Goal: Task Accomplishment & Management: Use online tool/utility

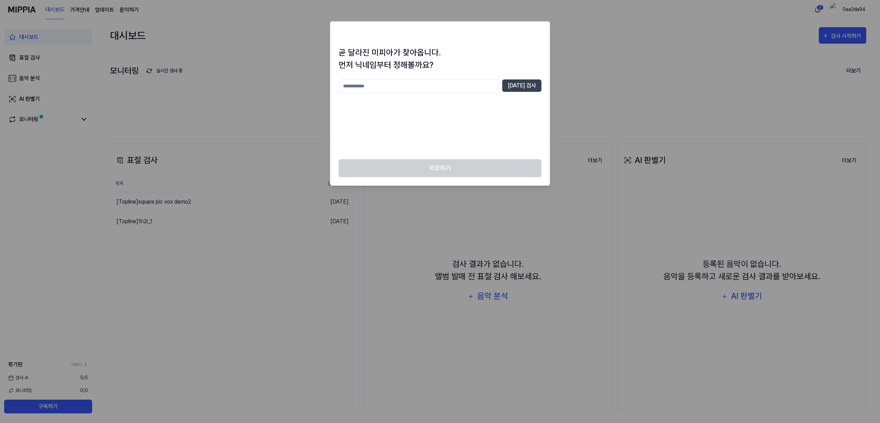
click at [451, 85] on input "text" at bounding box center [419, 86] width 161 height 14
type input "*"
type input "***"
click at [524, 85] on button "중복 검사" at bounding box center [521, 85] width 39 height 12
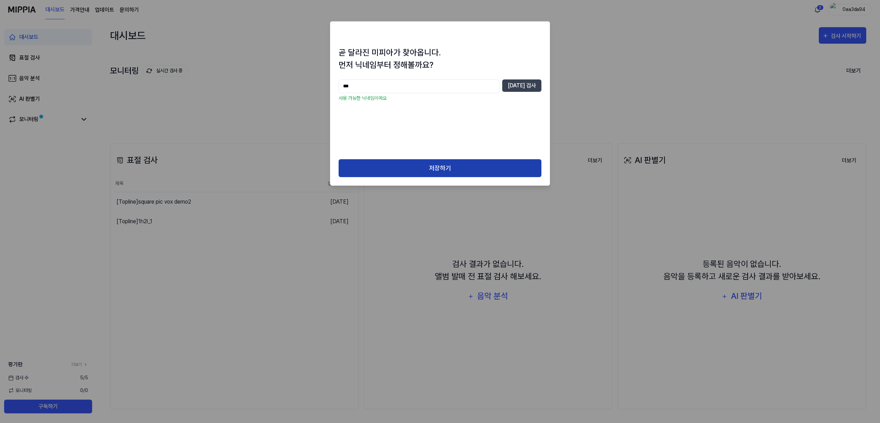
click at [464, 165] on button "저장하기" at bounding box center [440, 168] width 203 height 18
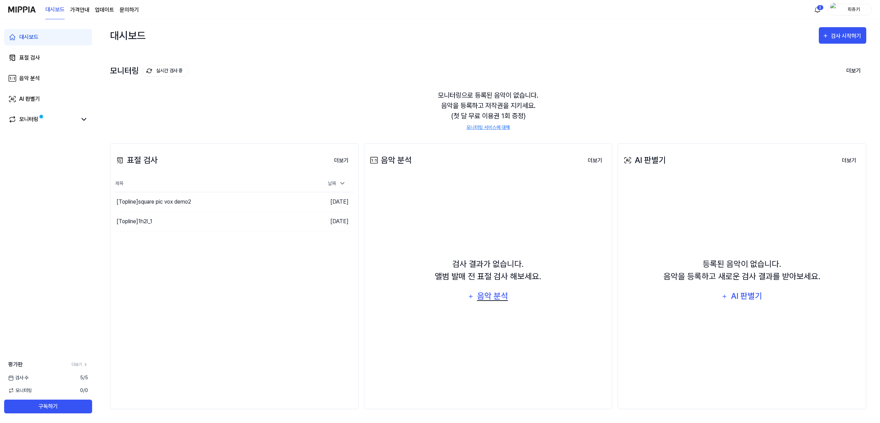
click at [496, 297] on div "음악 분석" at bounding box center [492, 296] width 33 height 13
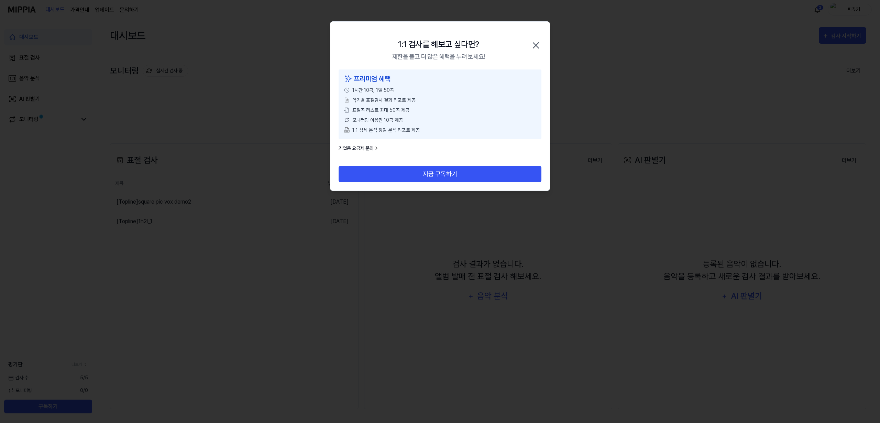
click at [541, 41] on icon "button" at bounding box center [536, 45] width 11 height 11
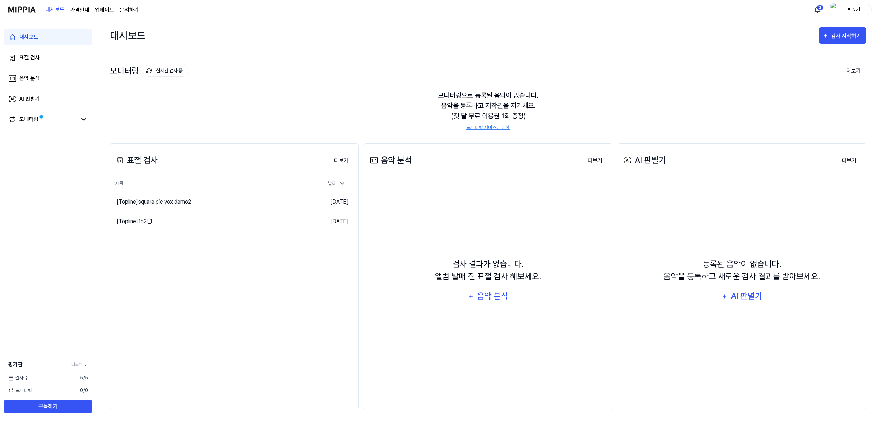
click at [198, 327] on div "표절 검사 더보기 표절 검사 제목 날짜 [Topline] square pic vox demo2 이동하기 2025.05.30. [Topline]…" at bounding box center [234, 276] width 249 height 266
click at [838, 35] on div "검사 시작하기" at bounding box center [847, 36] width 32 height 9
click at [503, 128] on link "모니터링 서비스에 대해" at bounding box center [488, 127] width 43 height 7
click at [22, 56] on div "표절 검사" at bounding box center [29, 58] width 21 height 8
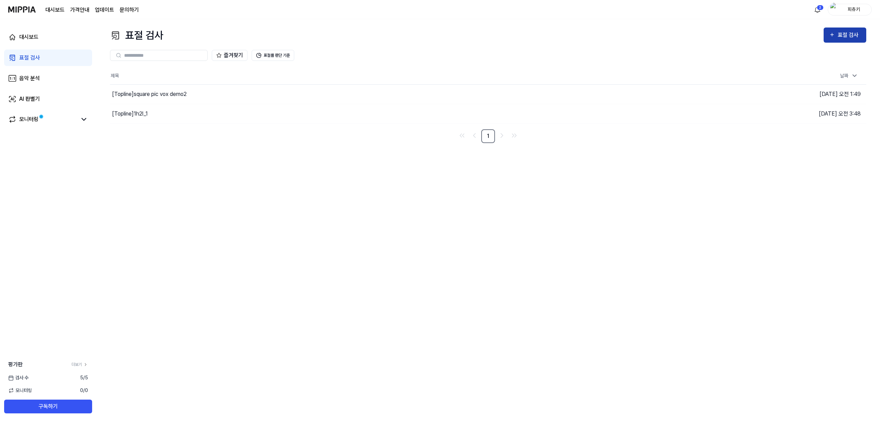
click at [856, 35] on div "표절 검사" at bounding box center [849, 35] width 23 height 9
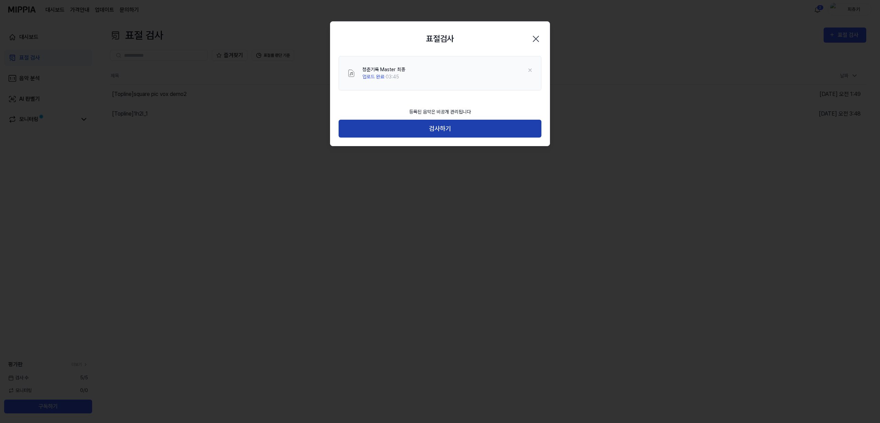
click at [431, 128] on button "검사하기" at bounding box center [440, 129] width 203 height 18
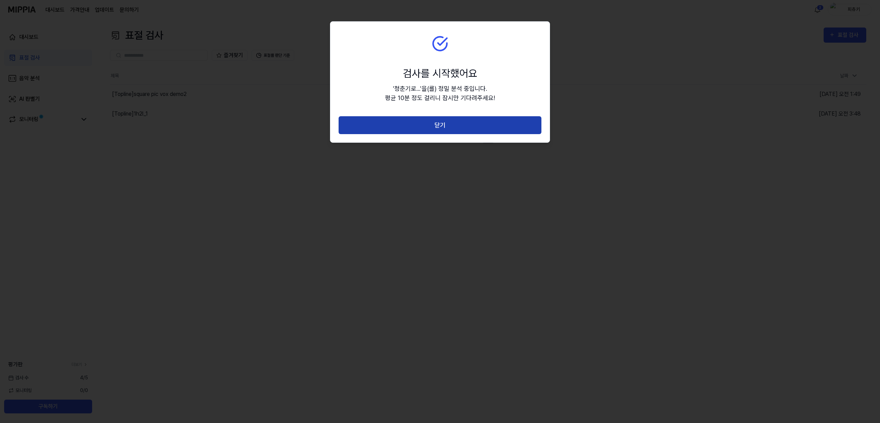
click at [434, 126] on button "닫기" at bounding box center [440, 125] width 203 height 18
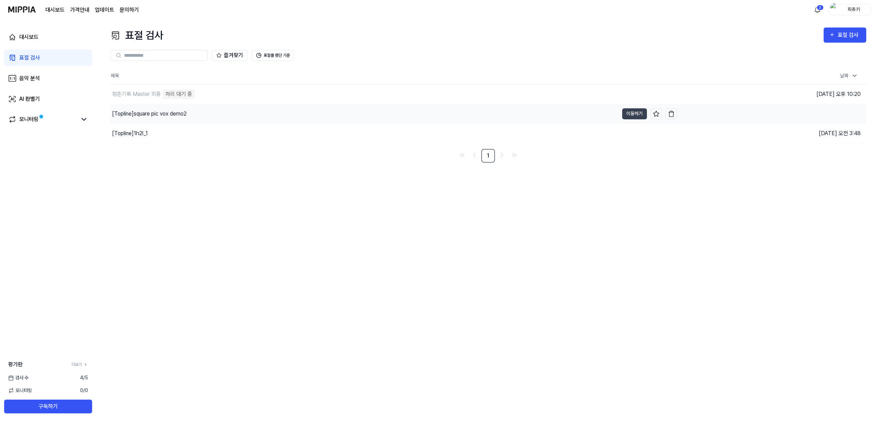
click at [151, 116] on div "[Topline] square pic vox demo2" at bounding box center [149, 114] width 75 height 8
click at [628, 116] on button "이동하기" at bounding box center [634, 113] width 25 height 11
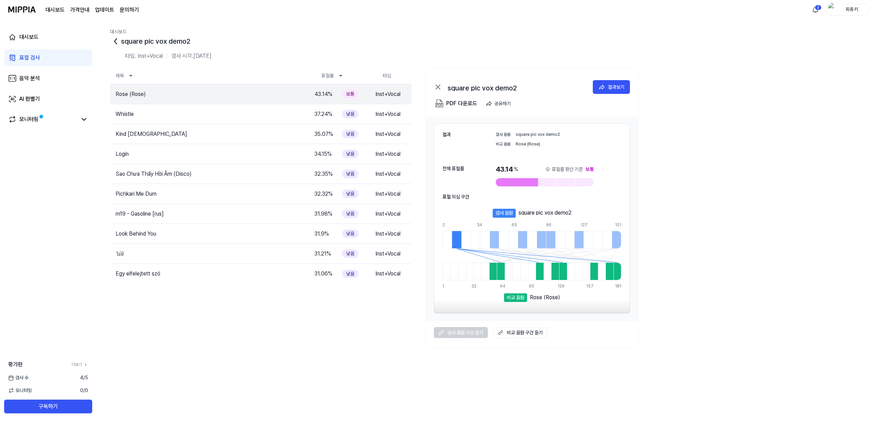
click at [114, 43] on icon at bounding box center [115, 41] width 11 height 11
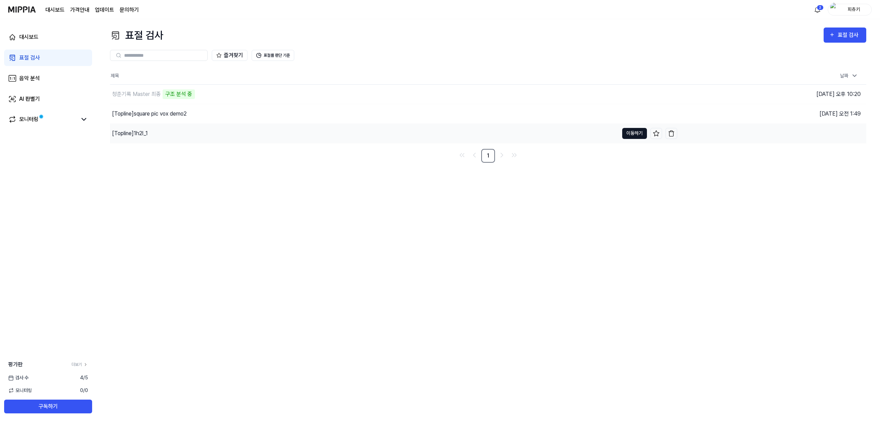
click at [630, 132] on button "이동하기" at bounding box center [634, 133] width 25 height 11
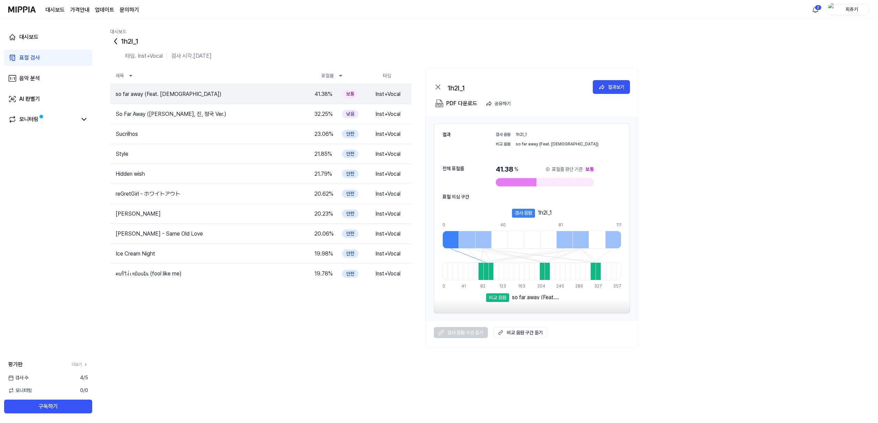
click at [548, 168] on img at bounding box center [548, 169] width 6 height 6
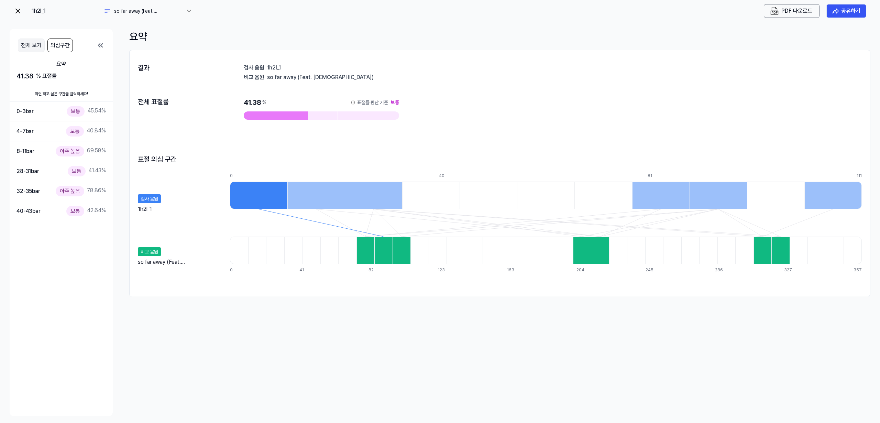
click at [29, 50] on button "전체 보기" at bounding box center [31, 46] width 27 height 14
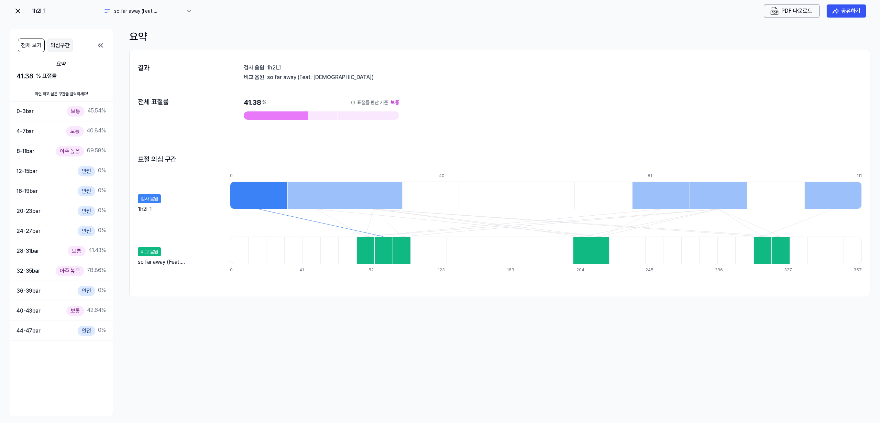
click at [48, 49] on button "의심구간" at bounding box center [59, 46] width 25 height 14
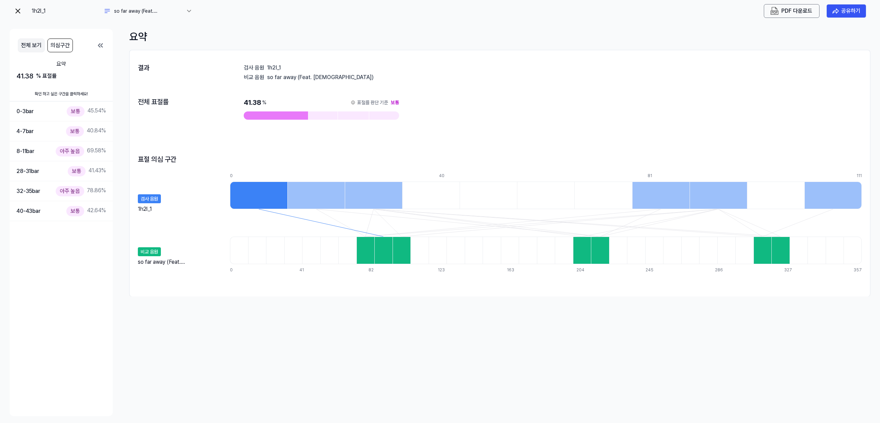
click at [37, 47] on button "전체 보기" at bounding box center [31, 46] width 27 height 14
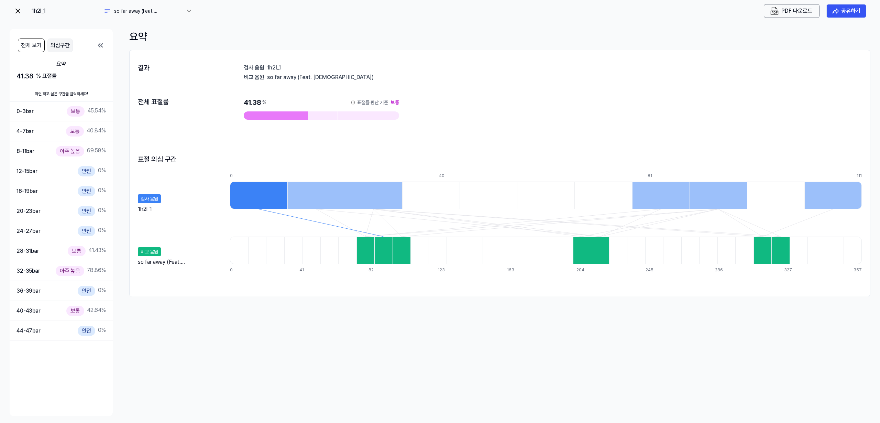
click at [53, 47] on button "의심구간" at bounding box center [59, 46] width 25 height 14
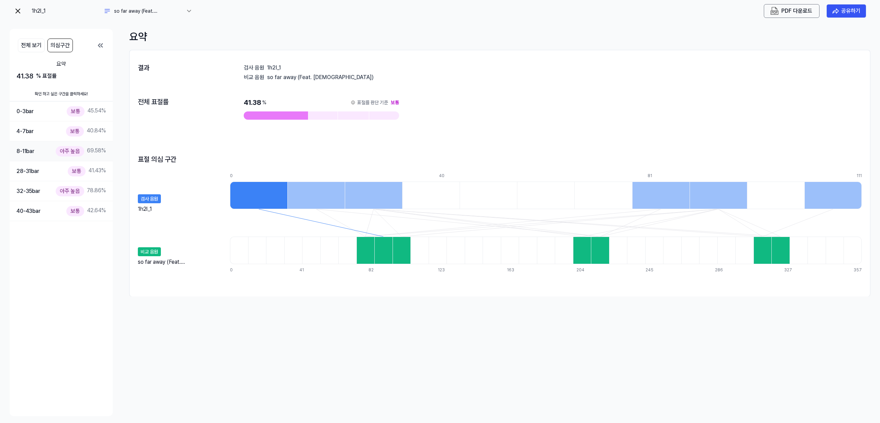
click at [37, 154] on div "8-11 bar 아주 높음 69.58 %" at bounding box center [61, 151] width 89 height 10
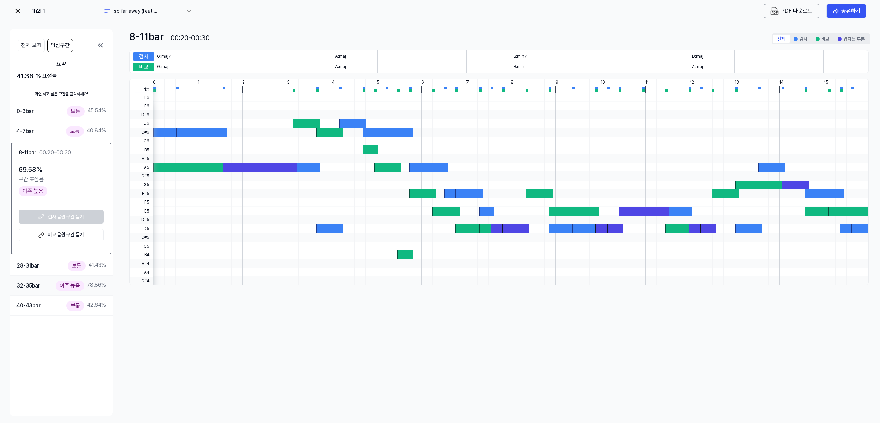
click at [52, 287] on div "32-35 bar 아주 높음 78.86 %" at bounding box center [61, 286] width 89 height 10
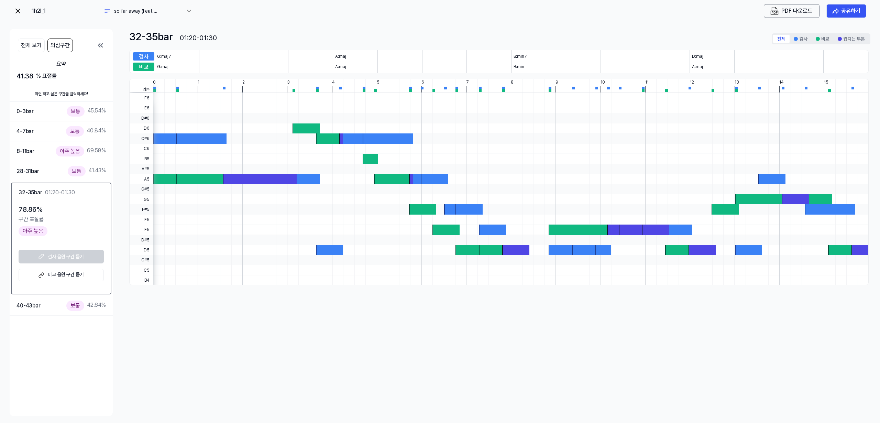
click at [59, 273] on 듣기 "비교 음원 구간 듣기" at bounding box center [61, 275] width 85 height 12
click at [20, 15] on link at bounding box center [18, 11] width 8 height 14
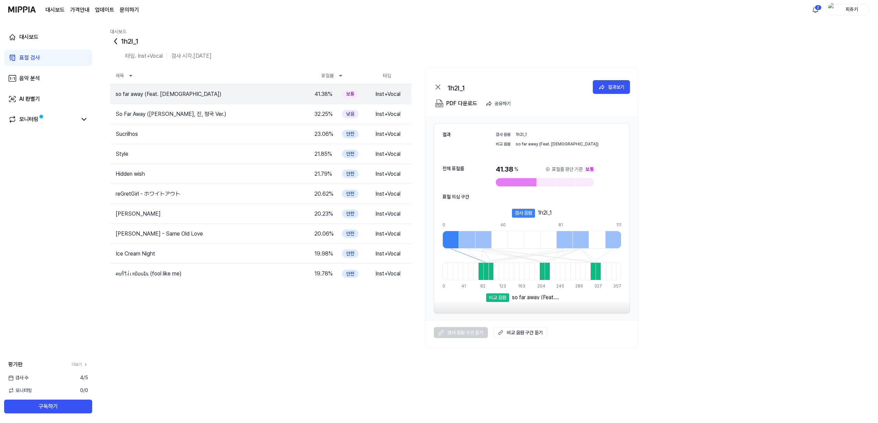
click at [116, 38] on icon at bounding box center [115, 41] width 11 height 11
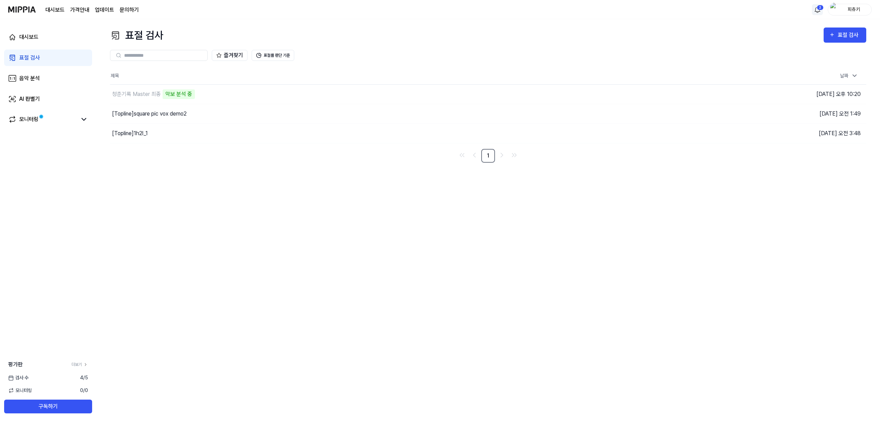
click at [817, 11] on html "대시보드 가격안내 업데이트 문의하기 2 피츄키 대시보드 표절 검사 음악 분석 AI 판별기 모니터링 평가판 더보기 검사 [DATE] 모니터링 0…" at bounding box center [440, 211] width 880 height 423
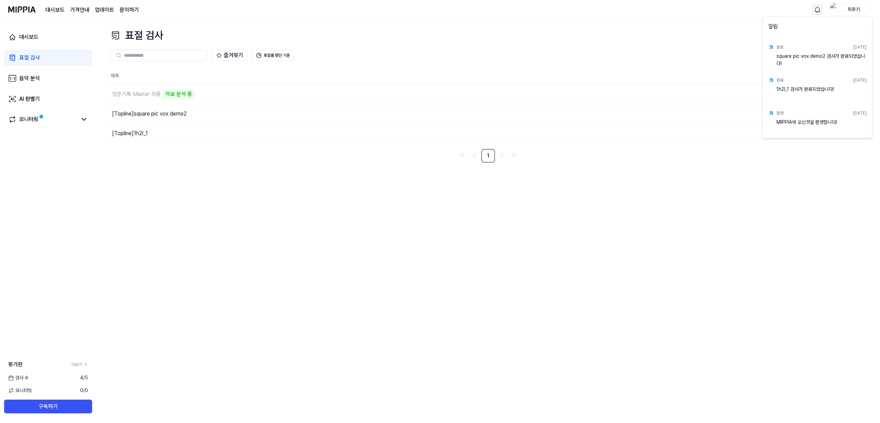
click at [588, 47] on html "대시보드 가격안내 업데이트 문의하기 피츄키 대시보드 표절 검사 음악 분석 AI 판별기 모니터링 평가판 더보기 검사 [DATE] 모니터링 0 /…" at bounding box center [440, 211] width 880 height 423
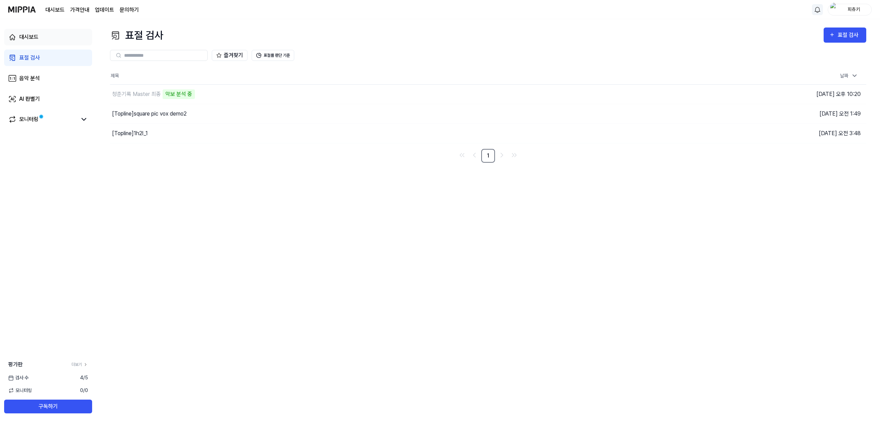
click at [45, 31] on link "대시보드" at bounding box center [48, 37] width 88 height 17
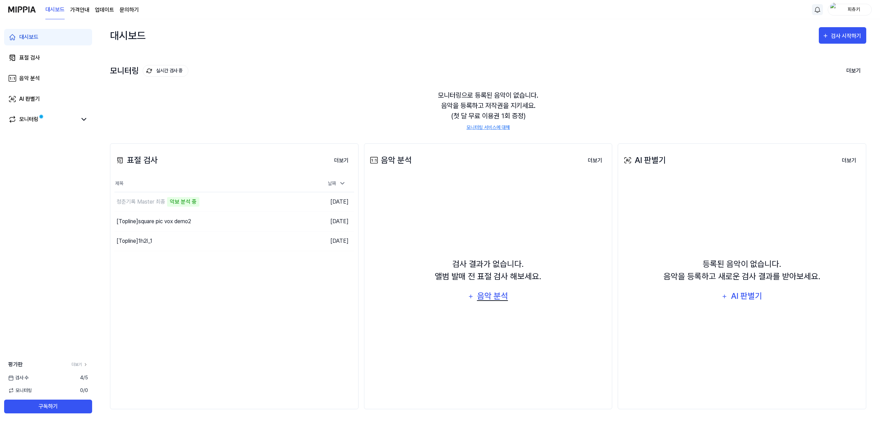
click at [489, 298] on div "음악 분석" at bounding box center [492, 296] width 33 height 13
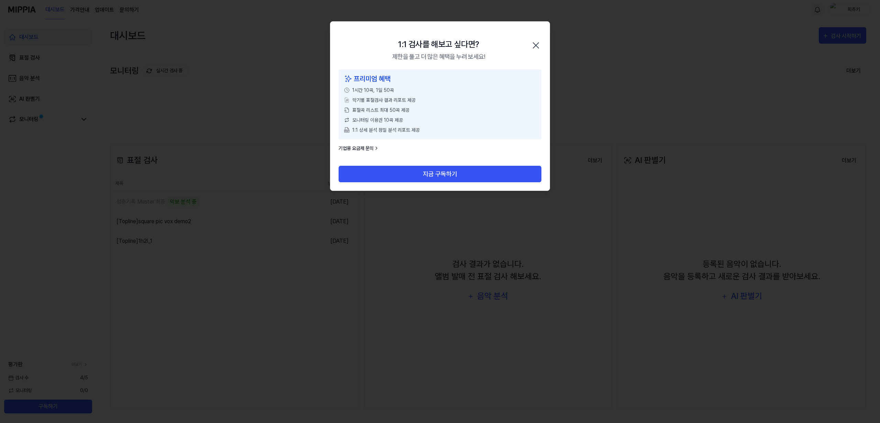
click at [534, 44] on icon "button" at bounding box center [536, 45] width 11 height 11
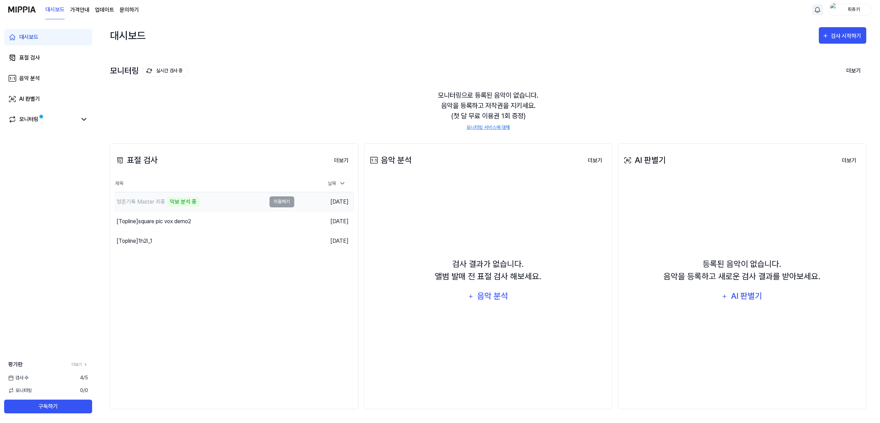
click at [126, 203] on div "청춘기록 Master 최종" at bounding box center [141, 202] width 49 height 8
click at [201, 173] on div "표절 검사 더보기 표절 검사 제목 날짜 청춘기록 Master 최종 악보 분석 중 이동하기 [DATE] [Topline] sq…" at bounding box center [234, 276] width 249 height 266
click at [136, 206] on div "청춘기록 Master 최종" at bounding box center [191, 201] width 152 height 19
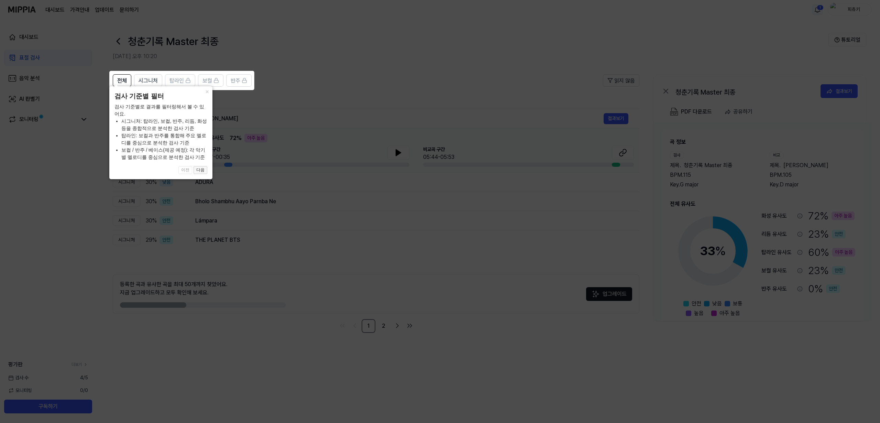
click at [199, 167] on button "다음" at bounding box center [201, 170] width 14 height 8
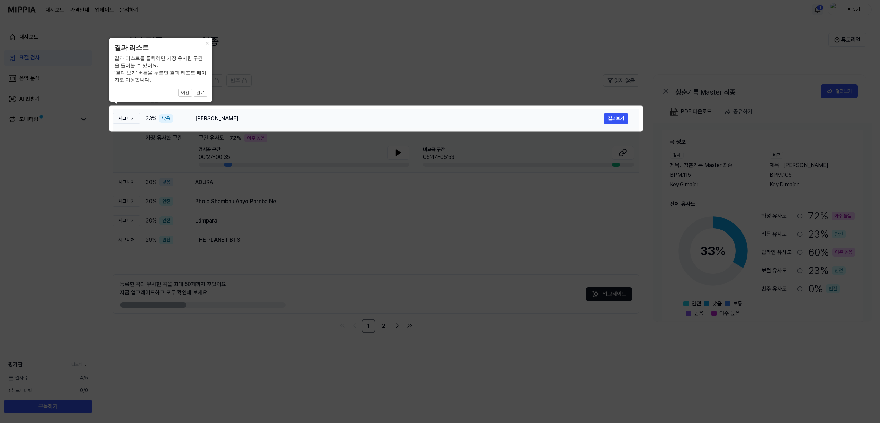
click at [297, 117] on div "[PERSON_NAME]" at bounding box center [399, 119] width 409 height 8
click at [204, 91] on button "완료" at bounding box center [201, 93] width 14 height 8
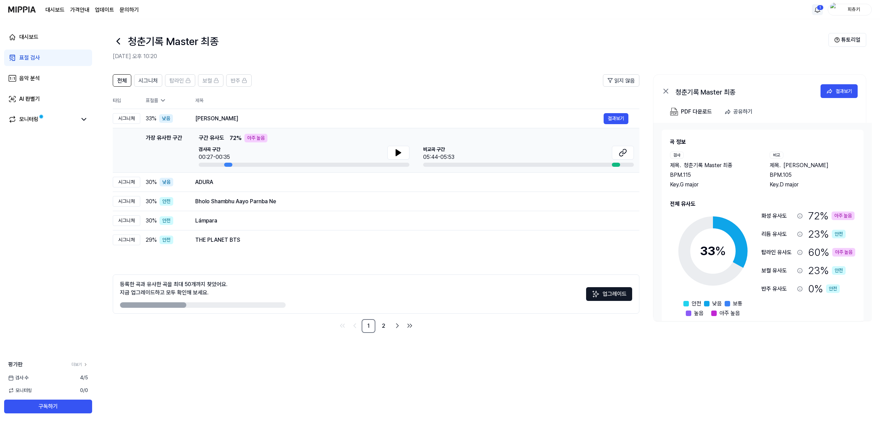
click at [254, 138] on div "아주 높음" at bounding box center [255, 138] width 23 height 9
click at [223, 163] on div at bounding box center [304, 165] width 211 height 4
click at [394, 151] on button at bounding box center [399, 153] width 22 height 14
drag, startPoint x: 611, startPoint y: 163, endPoint x: 615, endPoint y: 159, distance: 5.3
click at [611, 163] on div at bounding box center [528, 165] width 211 height 4
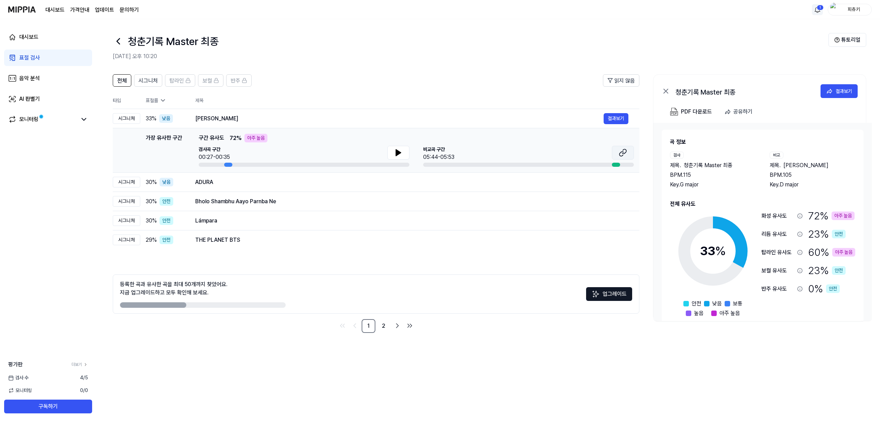
click at [616, 158] on button at bounding box center [623, 153] width 22 height 14
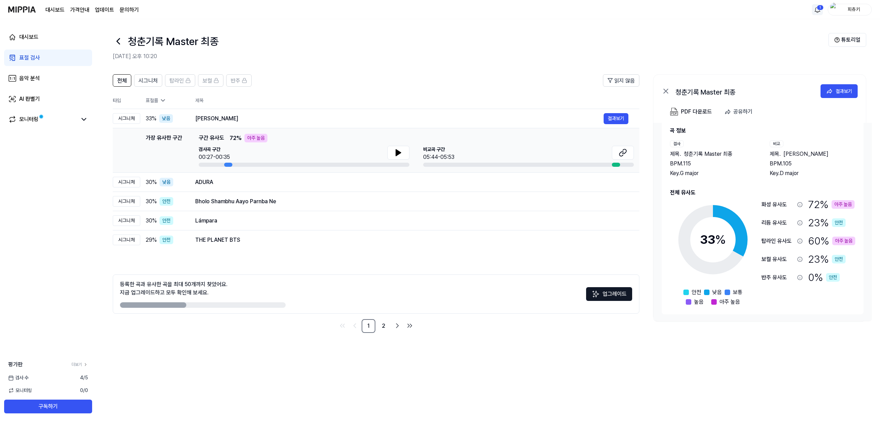
scroll to position [12, 0]
click at [799, 241] on icon at bounding box center [800, 241] width 6 height 6
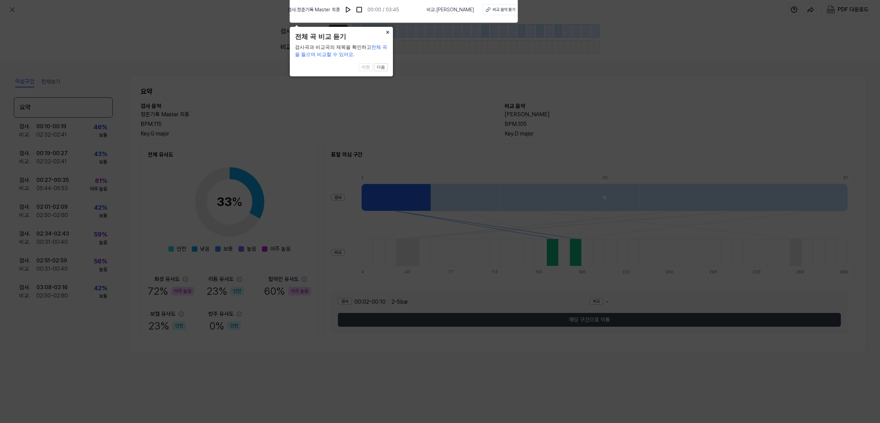
click at [386, 31] on button "×" at bounding box center [387, 32] width 11 height 10
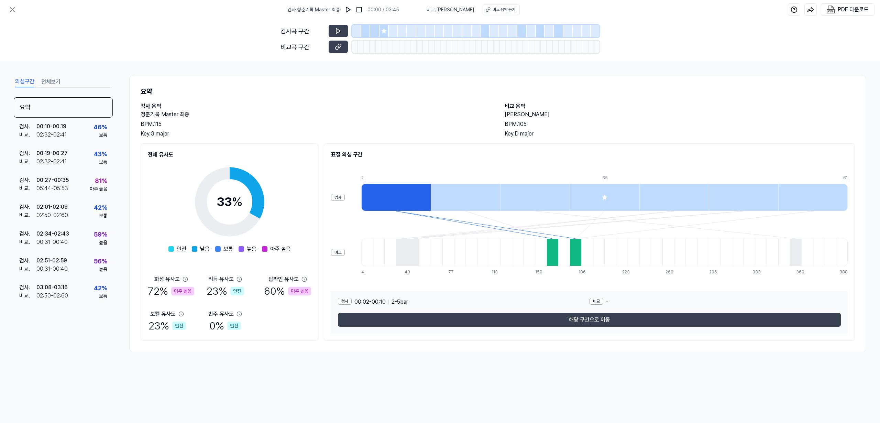
click at [184, 292] on div "아주 높음" at bounding box center [182, 291] width 23 height 9
click at [278, 294] on div "60 % 아주 높음" at bounding box center [287, 290] width 47 height 15
click at [71, 188] on div "검사 . 00:27 - 00:35 비교 . 05:44 - 05:53 81 % 아주 높음" at bounding box center [63, 184] width 99 height 27
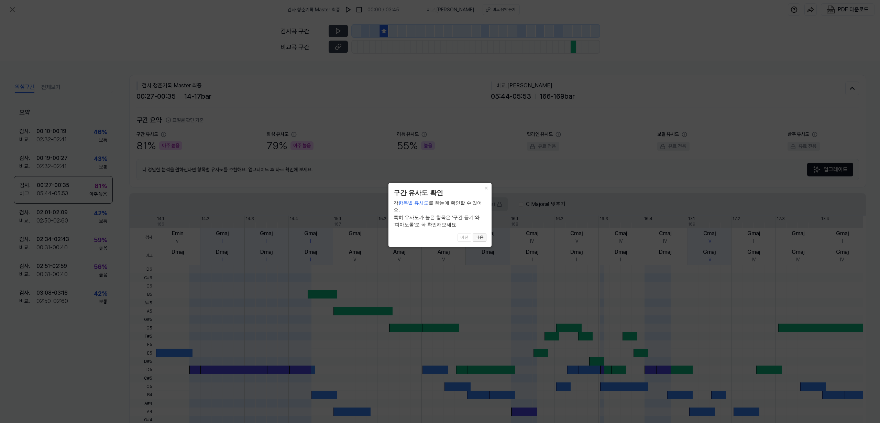
click at [482, 233] on button "다음" at bounding box center [480, 237] width 14 height 8
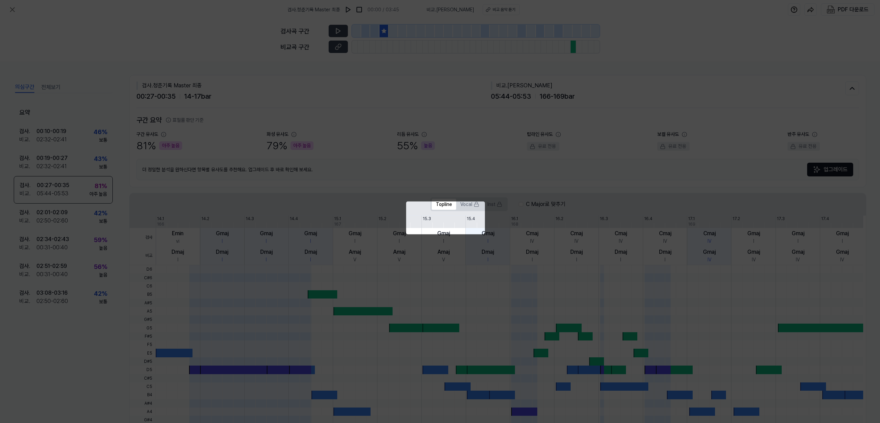
scroll to position [49, 0]
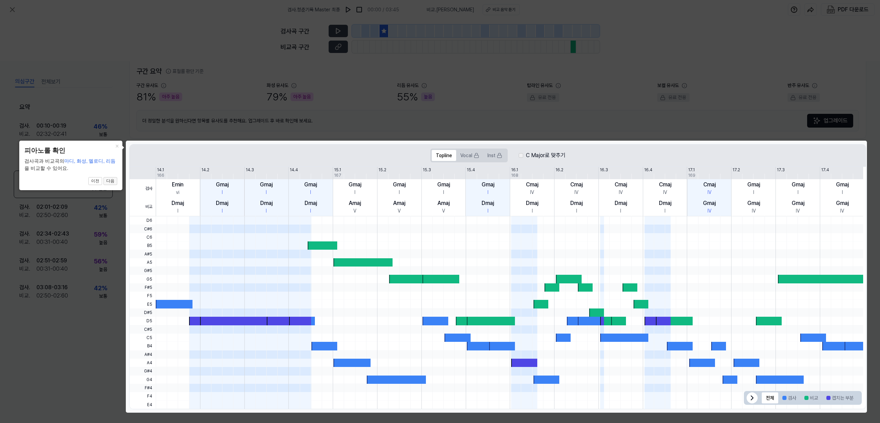
click at [111, 182] on button "다음" at bounding box center [111, 181] width 14 height 8
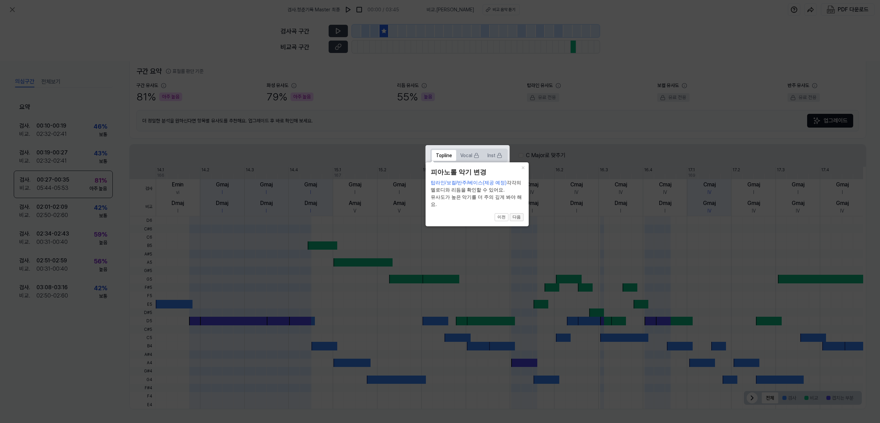
click at [520, 216] on button "다음" at bounding box center [517, 217] width 14 height 8
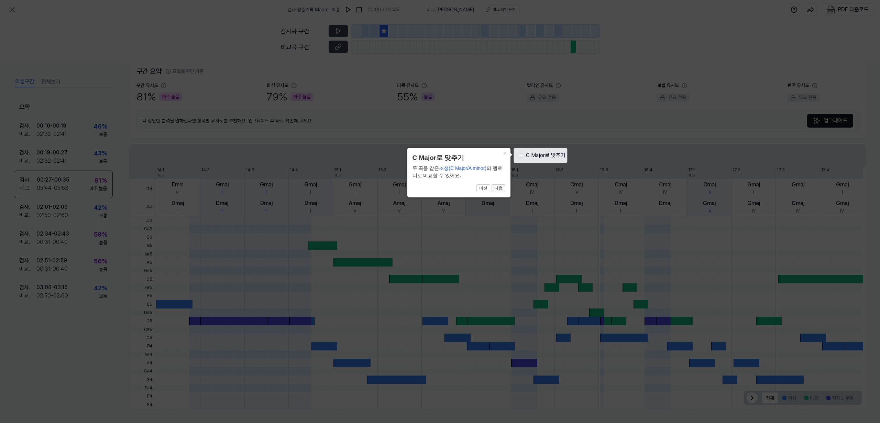
click at [502, 191] on button "다음" at bounding box center [499, 188] width 14 height 8
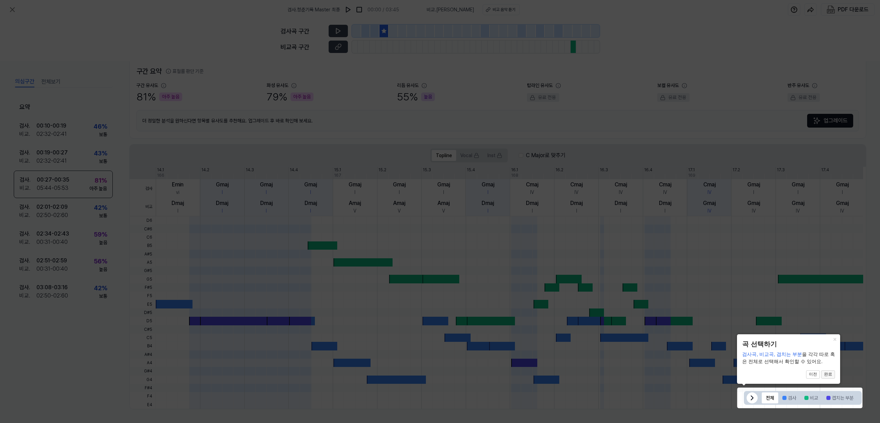
click at [828, 373] on button "완료" at bounding box center [829, 374] width 14 height 8
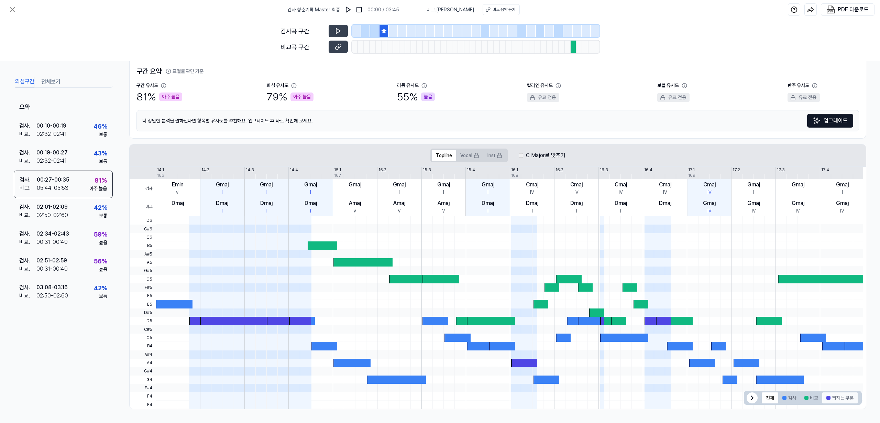
click at [835, 401] on button "겹치는 부분" at bounding box center [840, 397] width 35 height 11
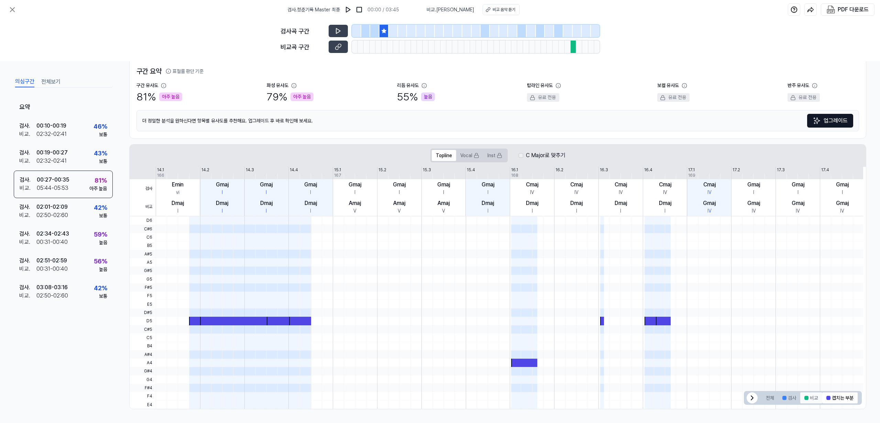
click at [813, 400] on button "비교" at bounding box center [812, 397] width 22 height 11
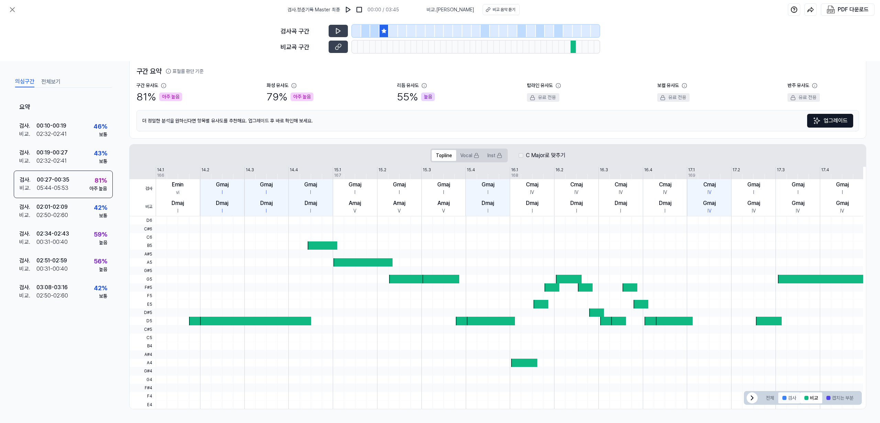
click at [791, 399] on button "검사" at bounding box center [790, 397] width 22 height 11
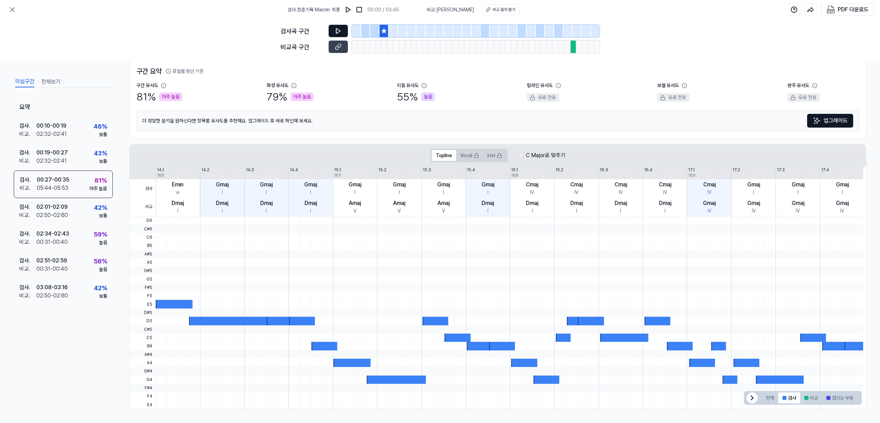
click at [334, 28] on button at bounding box center [338, 31] width 19 height 12
click at [245, 325] on div at bounding box center [510, 329] width 708 height 8
click at [272, 323] on div at bounding box center [280, 321] width 26 height 8
click at [808, 399] on button "비교" at bounding box center [812, 397] width 22 height 11
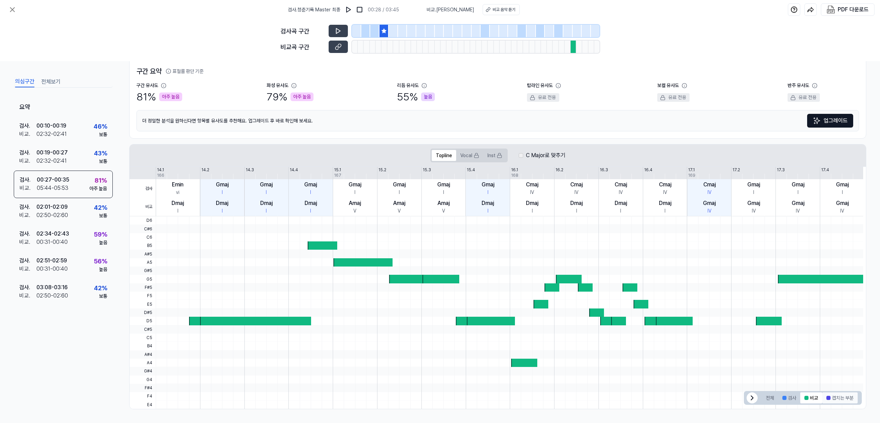
click at [824, 400] on button "겹치는 부분" at bounding box center [840, 397] width 35 height 11
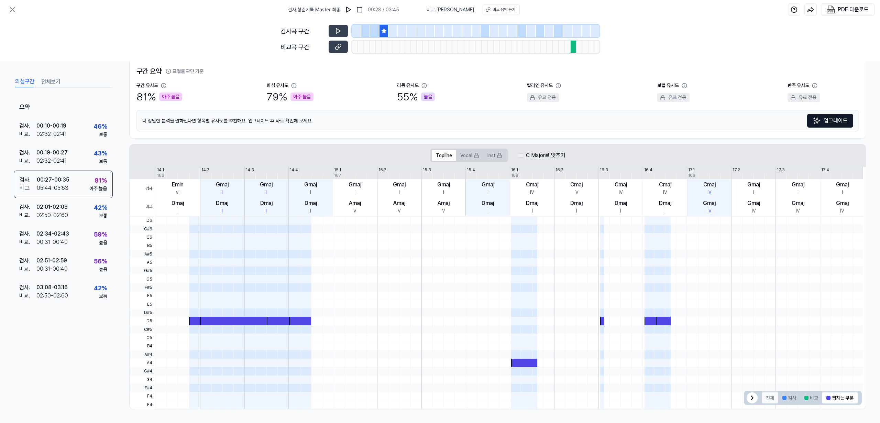
click at [765, 401] on button "전체" at bounding box center [770, 397] width 17 height 11
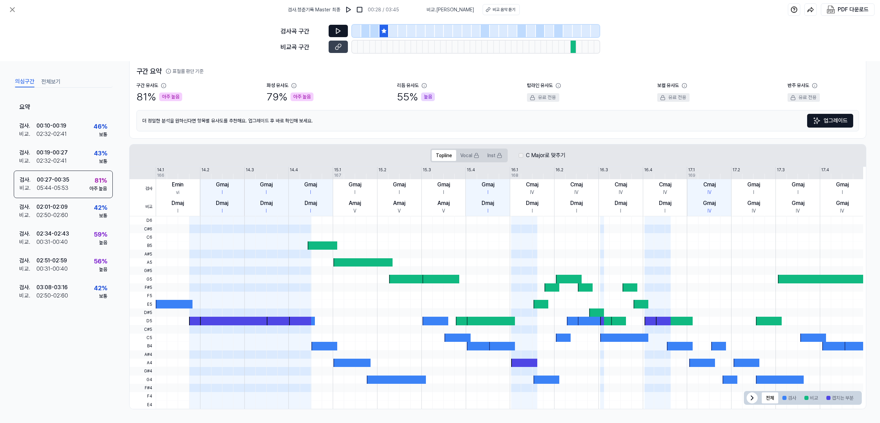
click at [341, 29] on icon at bounding box center [338, 31] width 7 height 7
click at [55, 82] on button "전체보기" at bounding box center [50, 81] width 19 height 11
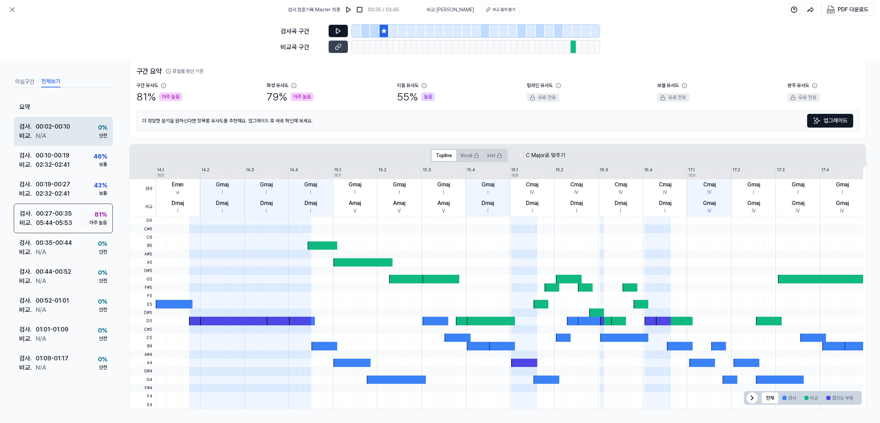
click at [91, 134] on div "검사 . 00:02 - 00:10 비교 . N/A 0 % 안전" at bounding box center [63, 131] width 99 height 29
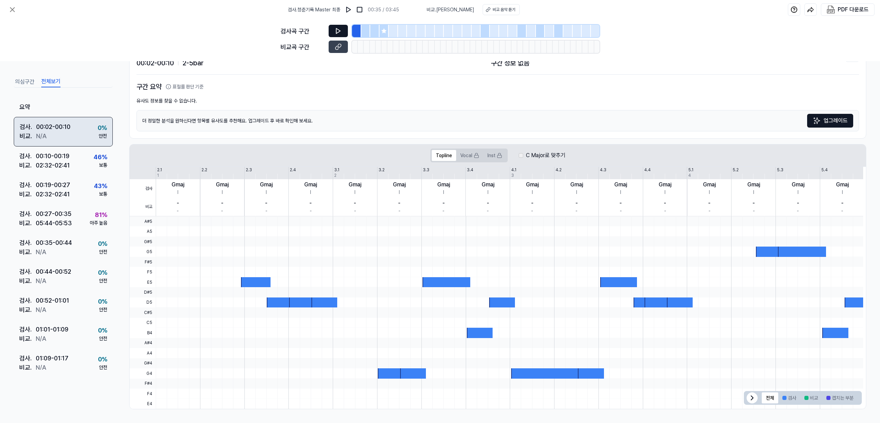
scroll to position [33, 0]
click at [17, 7] on button at bounding box center [13, 10] width 14 height 14
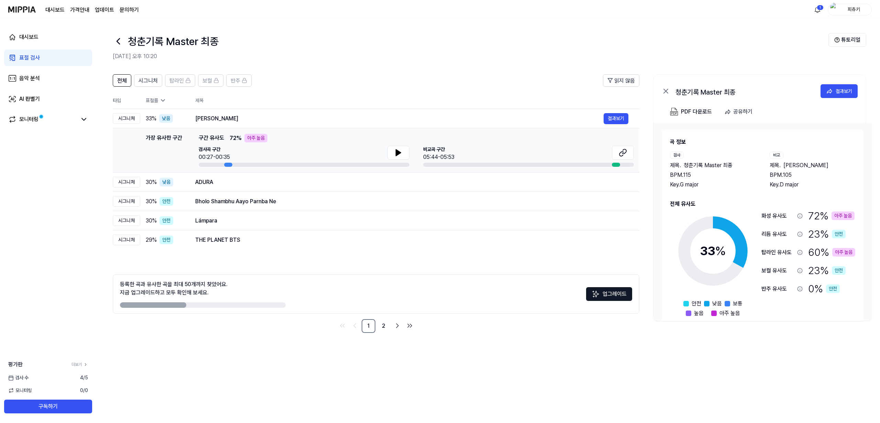
click at [376, 329] on ul "1 2" at bounding box center [376, 326] width 78 height 14
click at [380, 330] on link "2" at bounding box center [384, 326] width 14 height 14
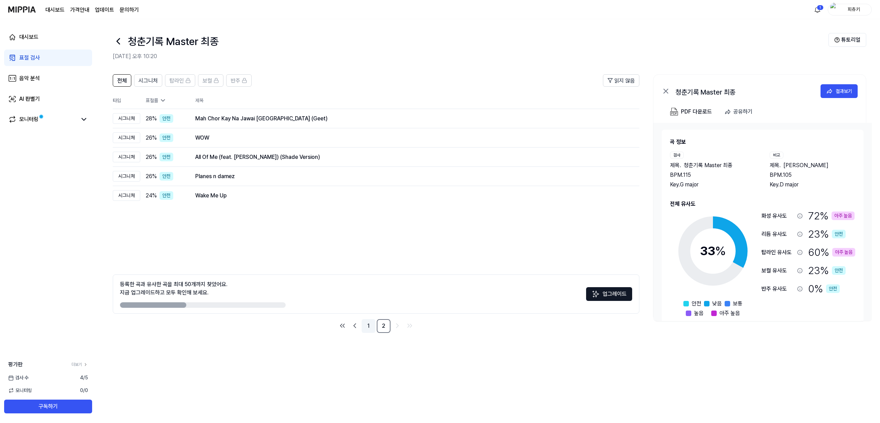
click at [369, 331] on link "1" at bounding box center [369, 326] width 14 height 14
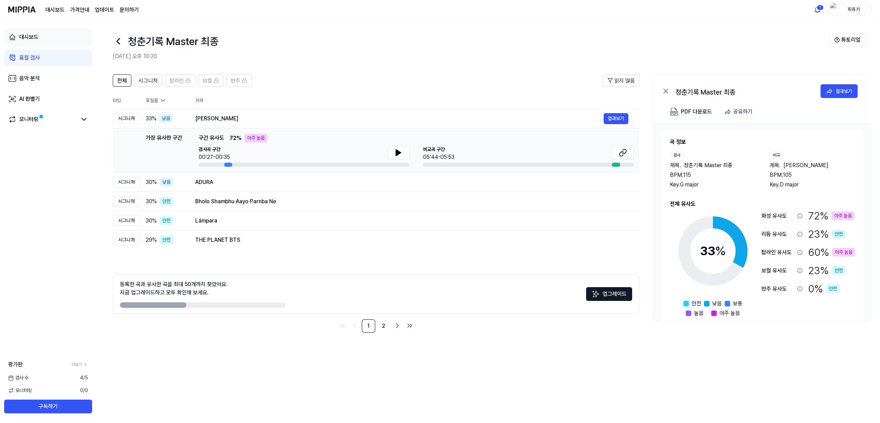
click at [21, 44] on link "대시보드" at bounding box center [48, 37] width 88 height 17
